Goal: Information Seeking & Learning: Learn about a topic

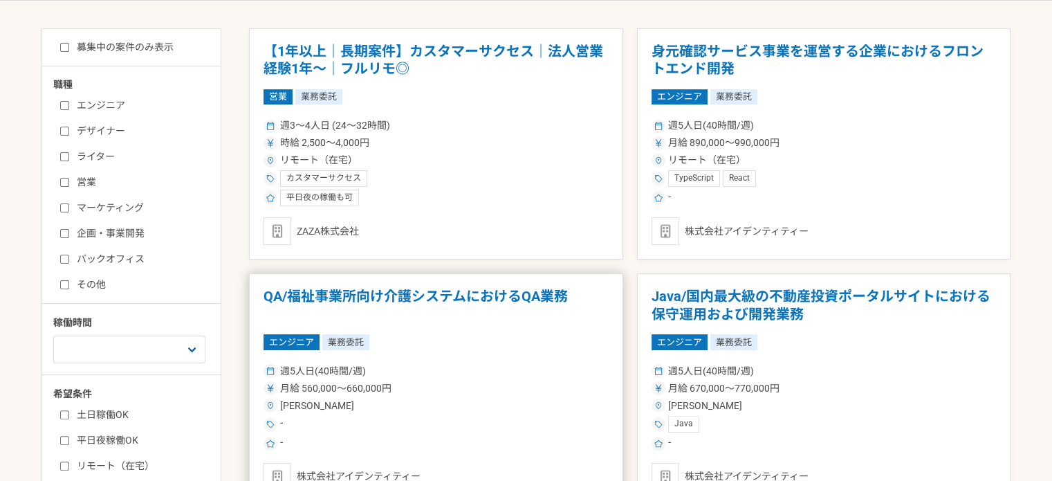
scroll to position [415, 0]
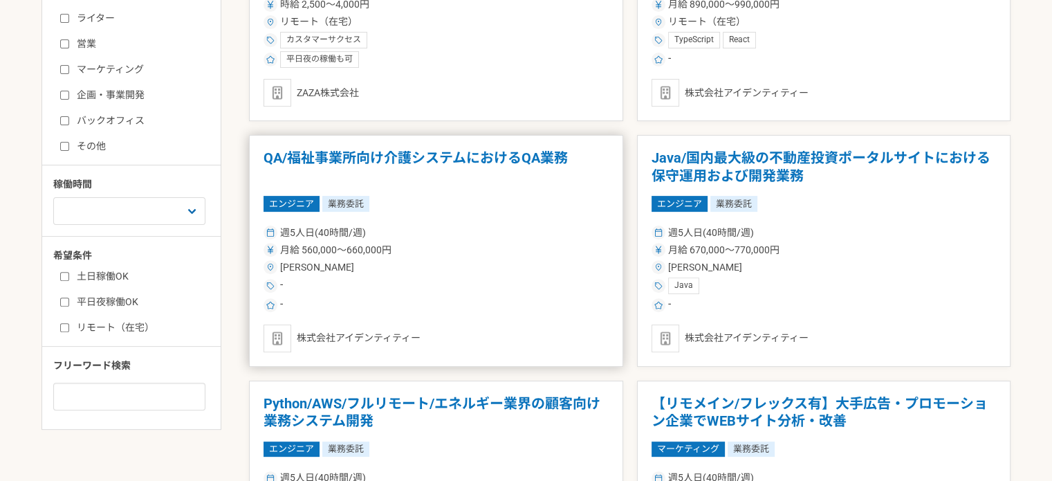
click at [506, 246] on div "月給 560,000〜660,000円" at bounding box center [436, 250] width 345 height 15
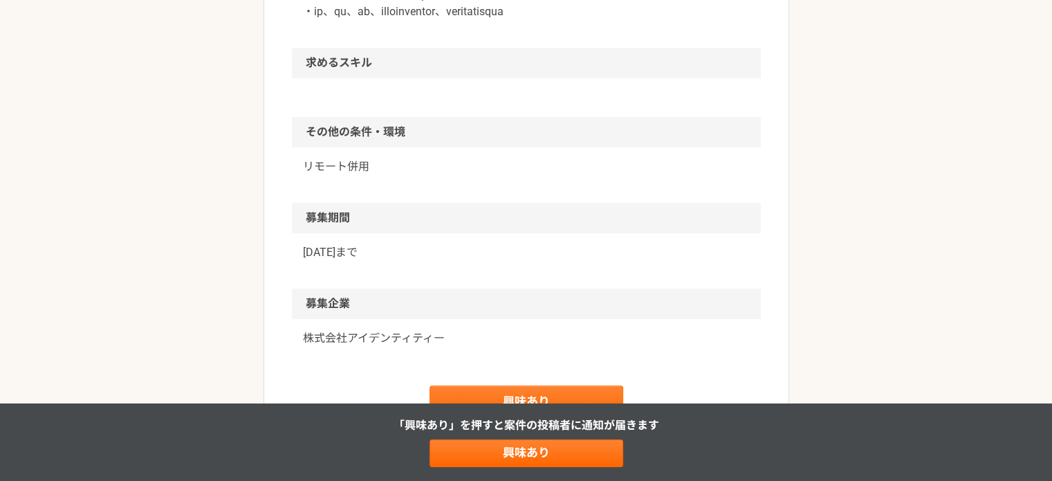
scroll to position [1037, 0]
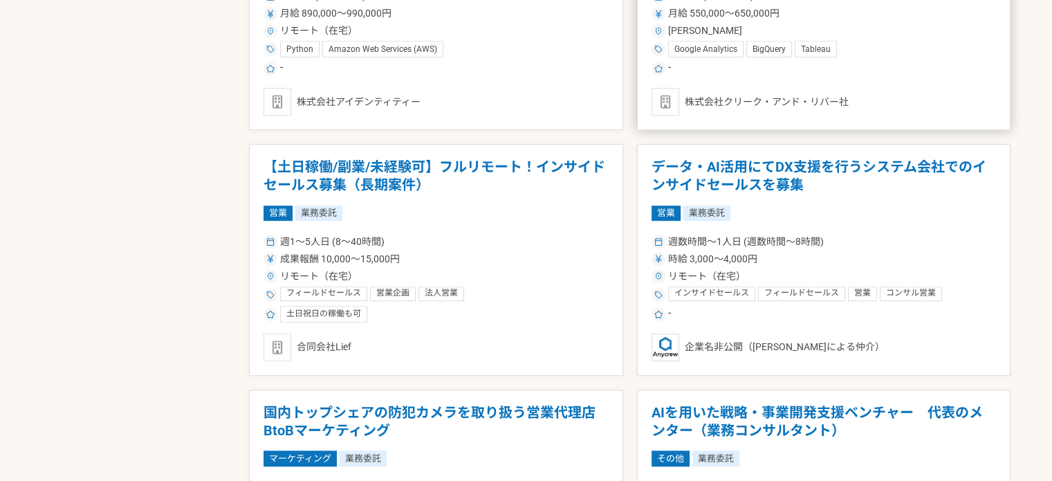
scroll to position [899, 0]
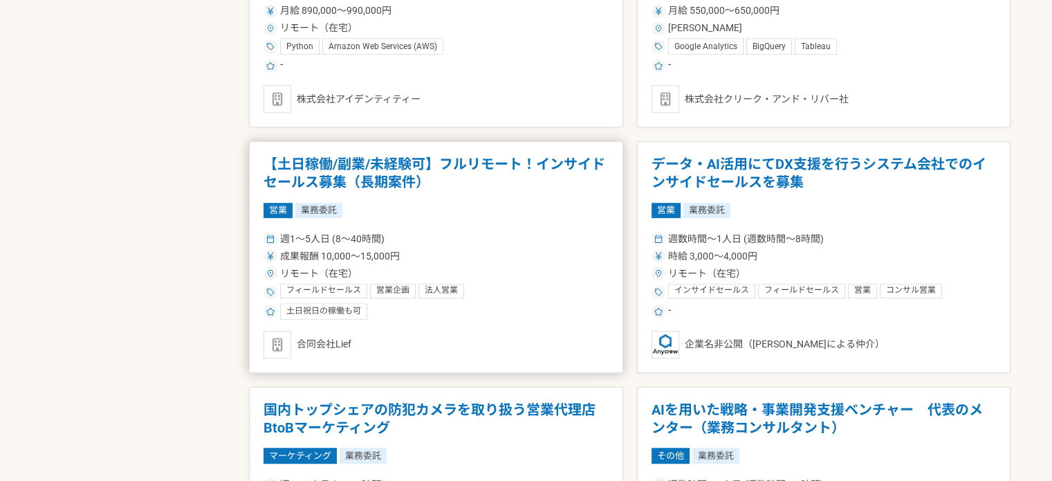
click at [523, 239] on div "週1〜5人日 (8〜40時間)" at bounding box center [436, 239] width 345 height 15
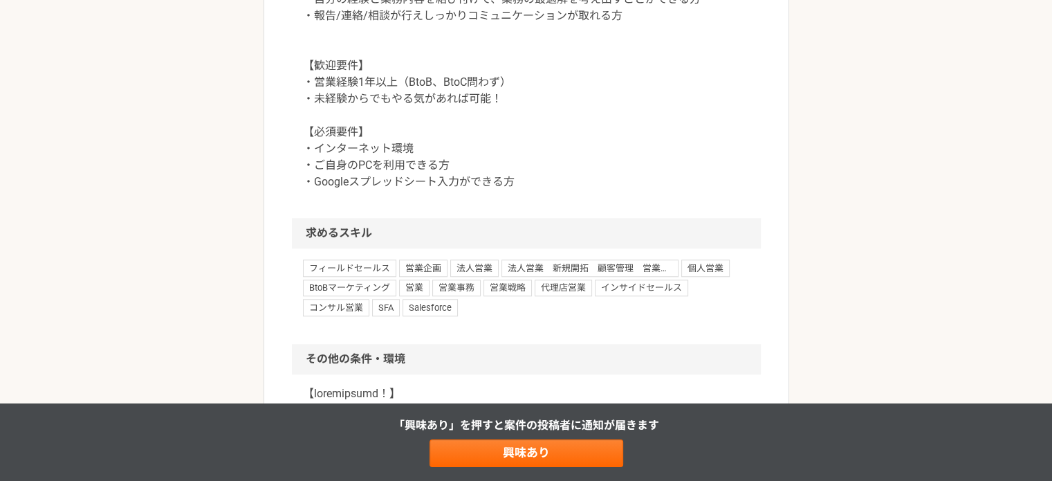
scroll to position [1314, 0]
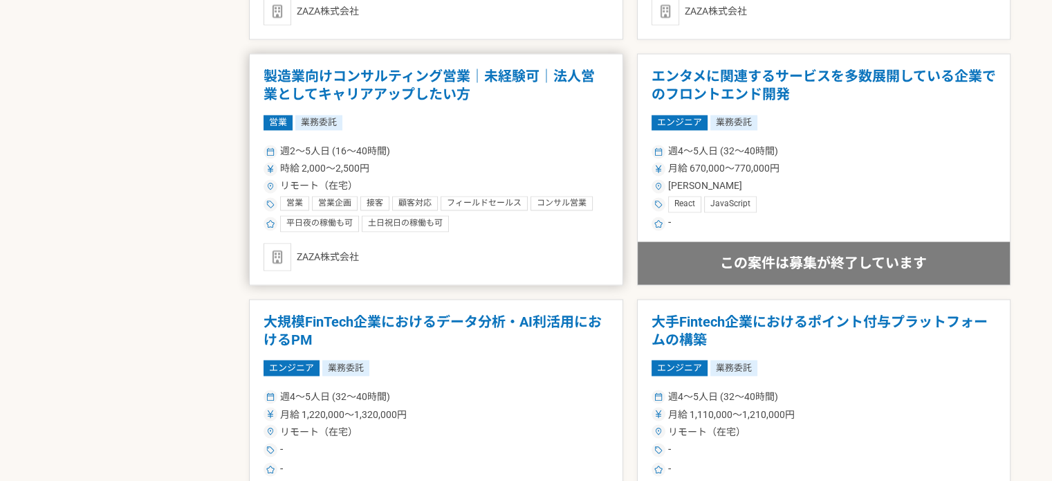
scroll to position [2421, 0]
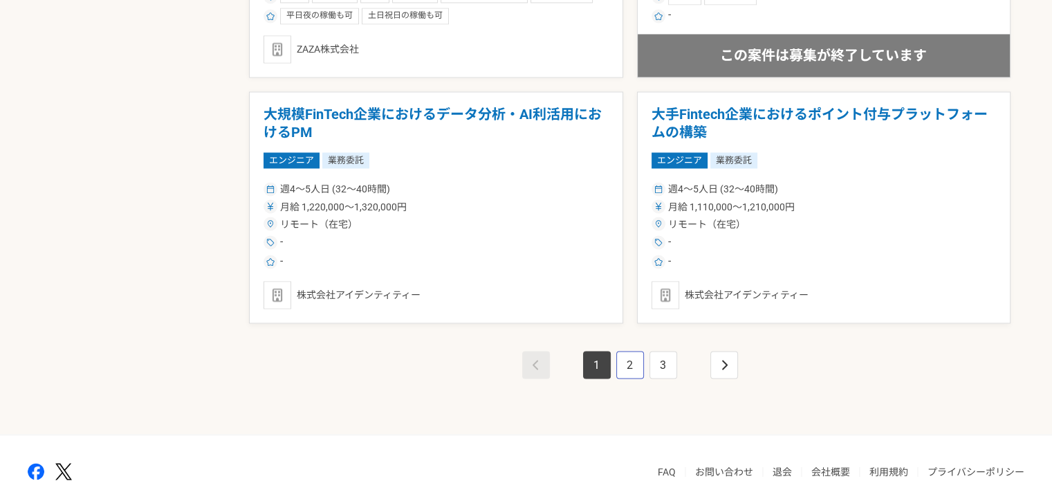
click at [628, 353] on link "2" at bounding box center [630, 365] width 28 height 28
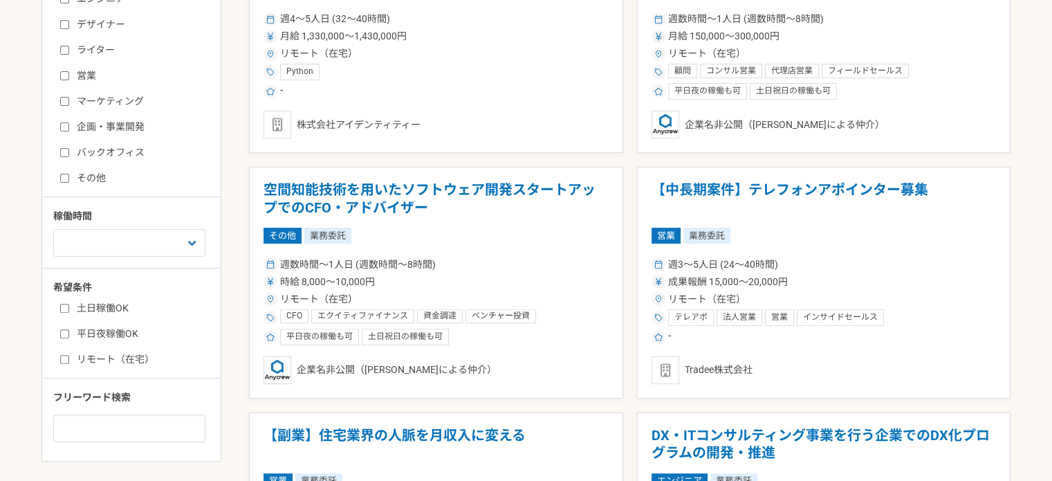
scroll to position [415, 0]
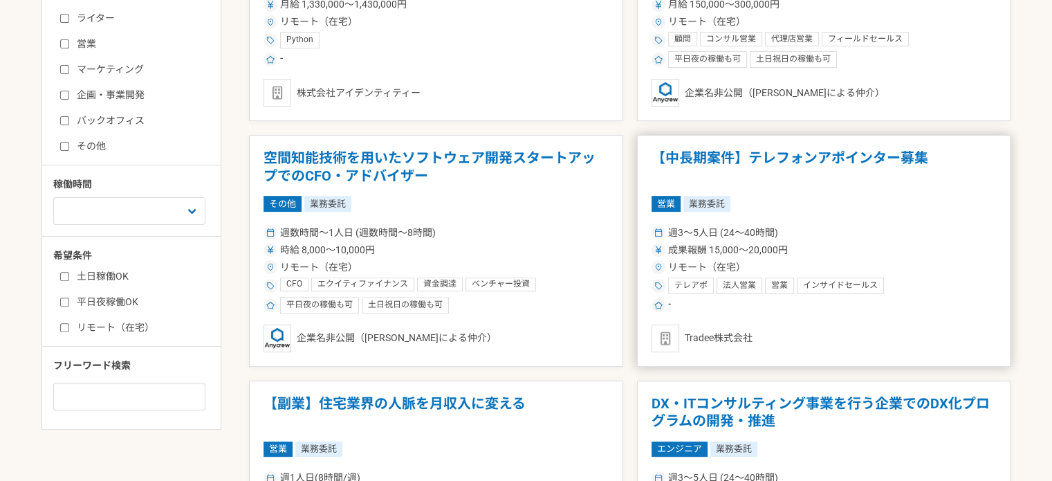
click at [820, 254] on div "成果報酬 15,000〜20,000円" at bounding box center [824, 250] width 345 height 15
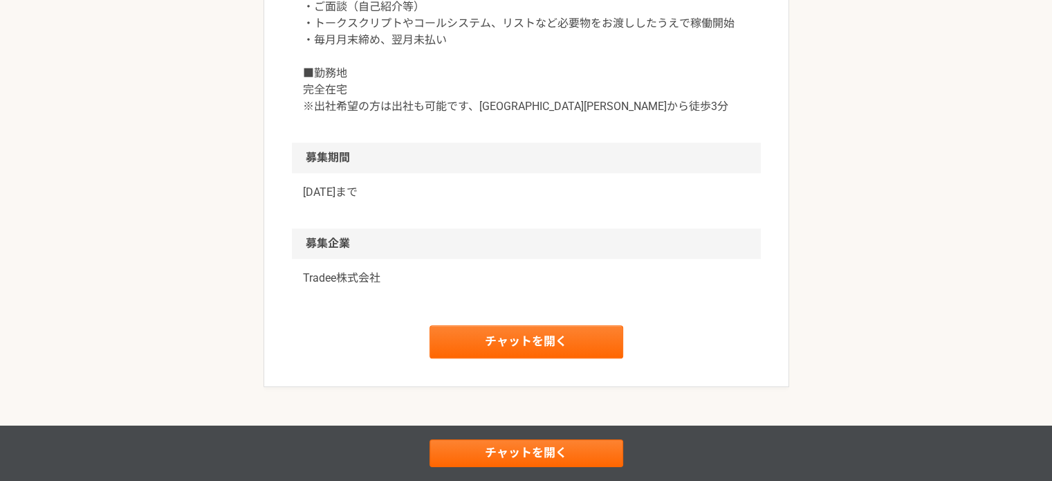
scroll to position [1383, 0]
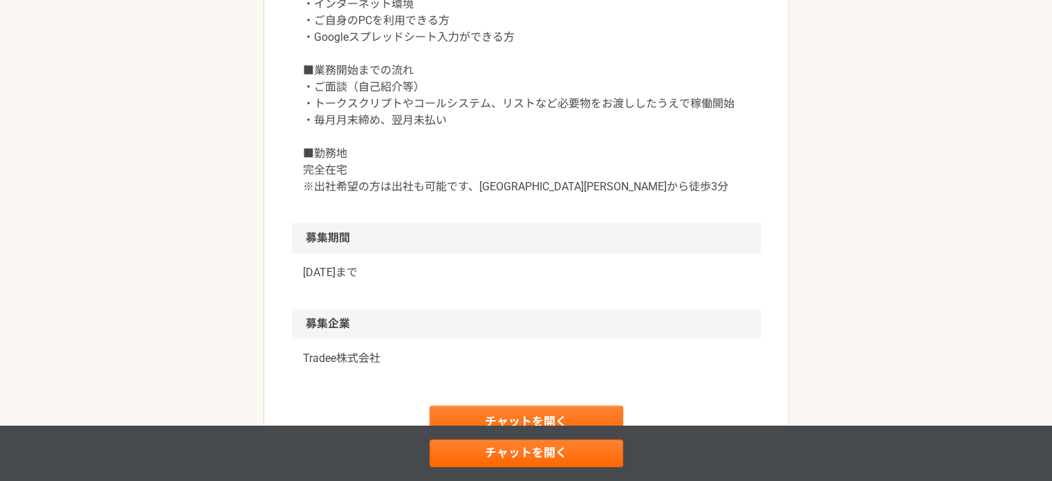
click at [343, 367] on p "Tradee株式会社" at bounding box center [526, 358] width 447 height 17
